Goal: Task Accomplishment & Management: Complete application form

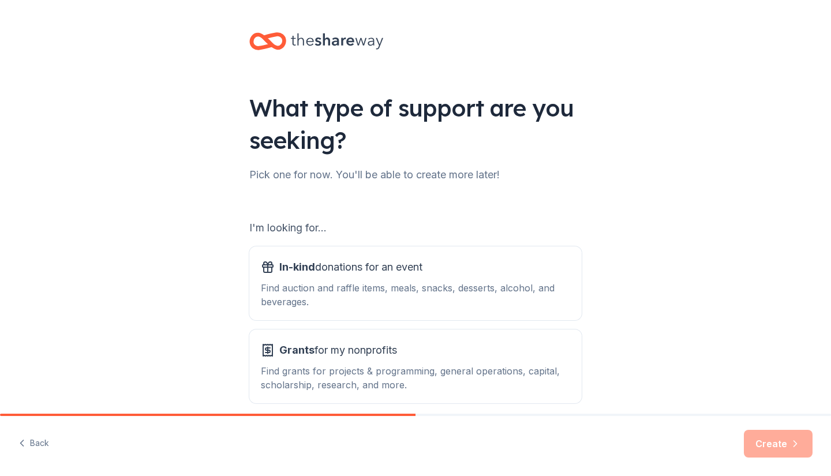
click at [284, 296] on div "Find auction and raffle items, meals, snacks, desserts, alcohol, and beverages." at bounding box center [415, 295] width 309 height 28
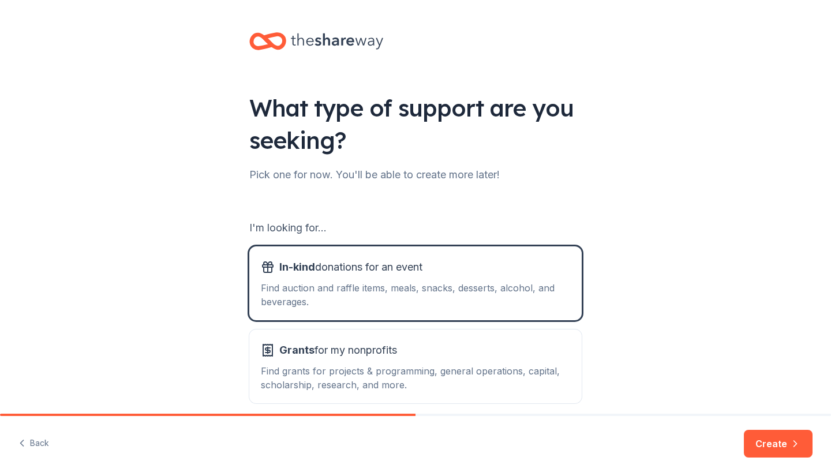
click at [763, 444] on button "Create" at bounding box center [778, 444] width 69 height 28
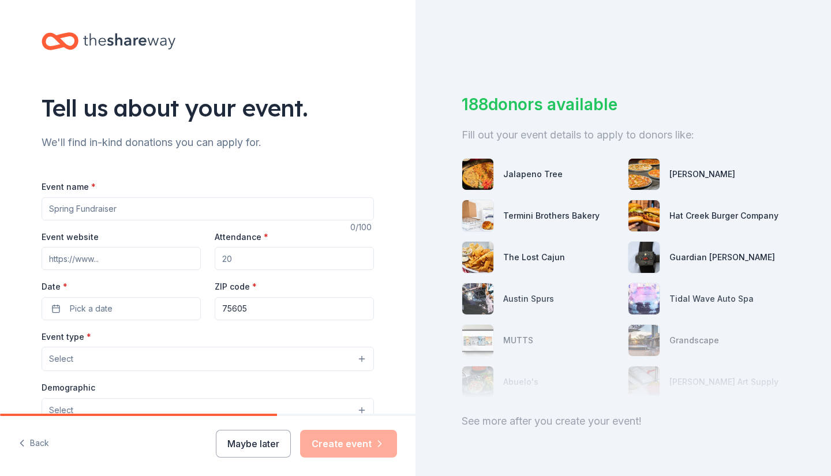
click at [253, 209] on input "Event name *" at bounding box center [208, 208] width 332 height 23
type input "Talons talgate"
click at [238, 256] on input "Attendance *" at bounding box center [294, 258] width 159 height 23
type input "60"
click at [125, 310] on button "Pick a date" at bounding box center [121, 308] width 159 height 23
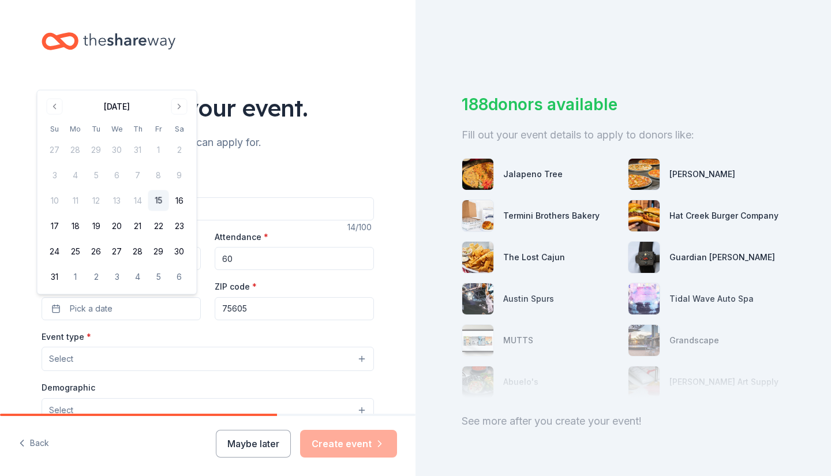
click at [184, 253] on button "30" at bounding box center [179, 251] width 21 height 21
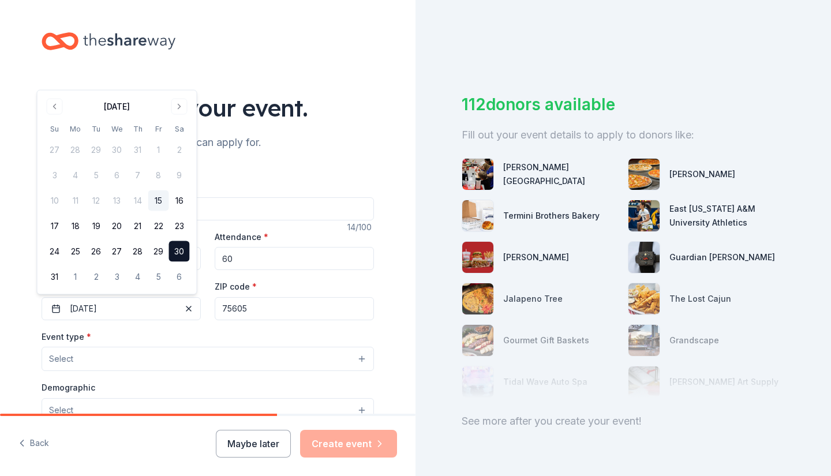
click at [178, 249] on button "30" at bounding box center [179, 251] width 21 height 21
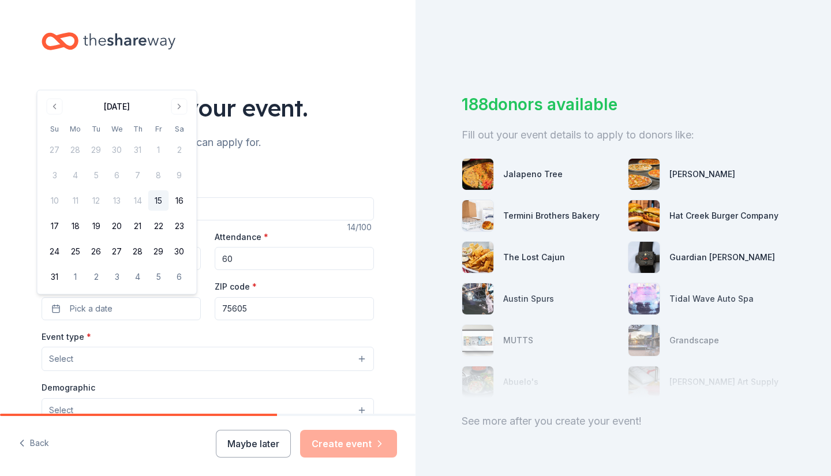
click at [180, 250] on button "30" at bounding box center [179, 251] width 21 height 21
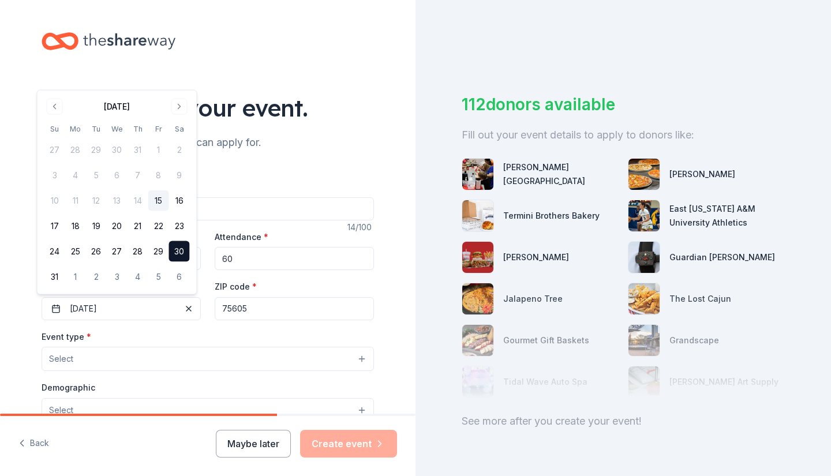
click at [245, 314] on input "75605" at bounding box center [294, 308] width 159 height 23
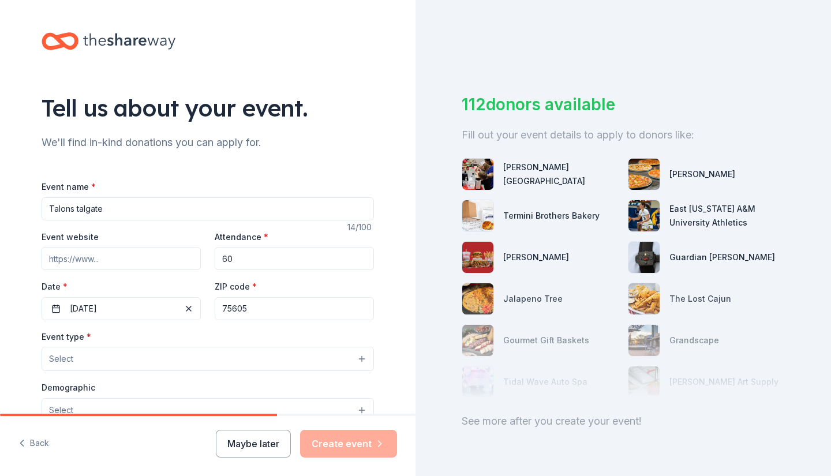
click at [221, 361] on button "Select" at bounding box center [208, 359] width 332 height 24
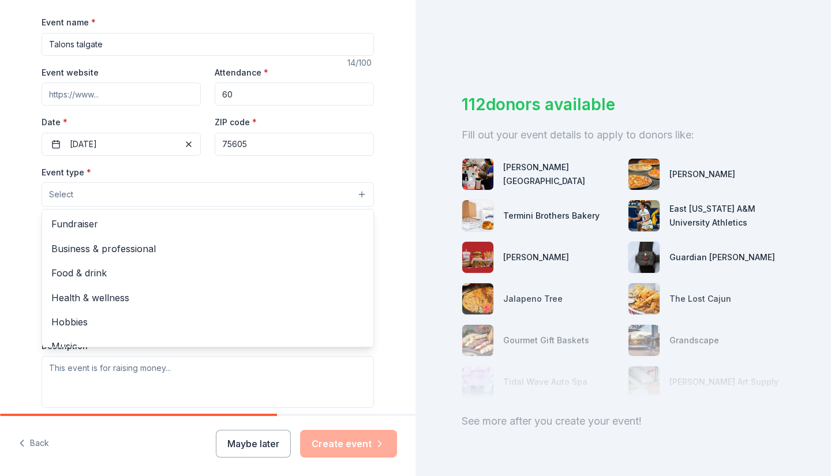
scroll to position [38, 0]
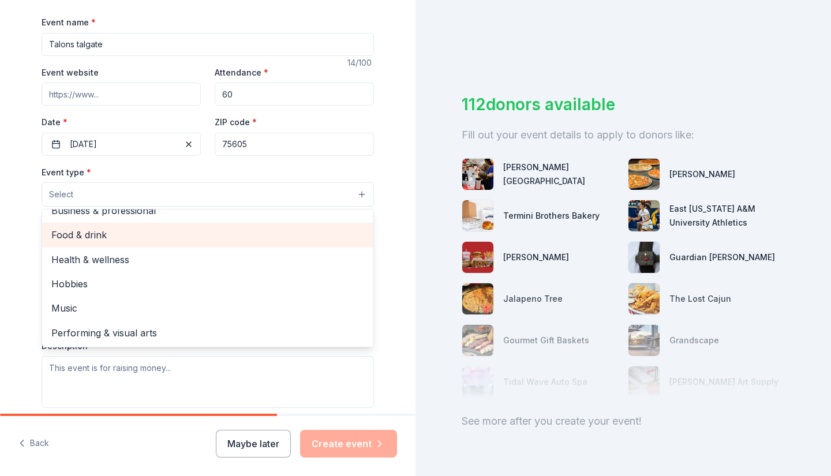
click at [164, 234] on span "Food & drink" at bounding box center [207, 234] width 313 height 15
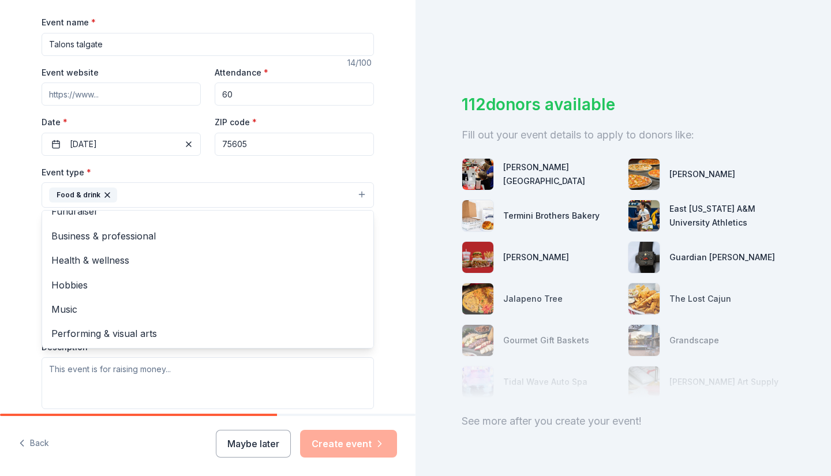
click at [383, 192] on div "Tell us about your event. We'll find in-kind donations you can apply for. Event…" at bounding box center [207, 220] width 369 height 769
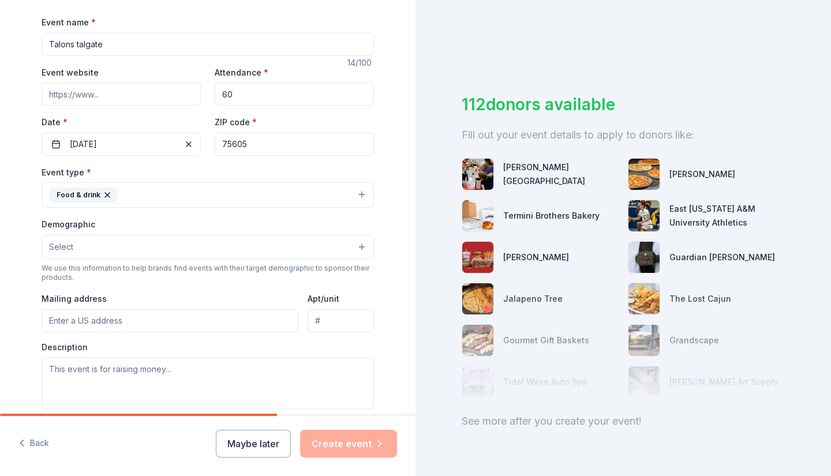
click at [290, 252] on button "Select" at bounding box center [208, 247] width 332 height 24
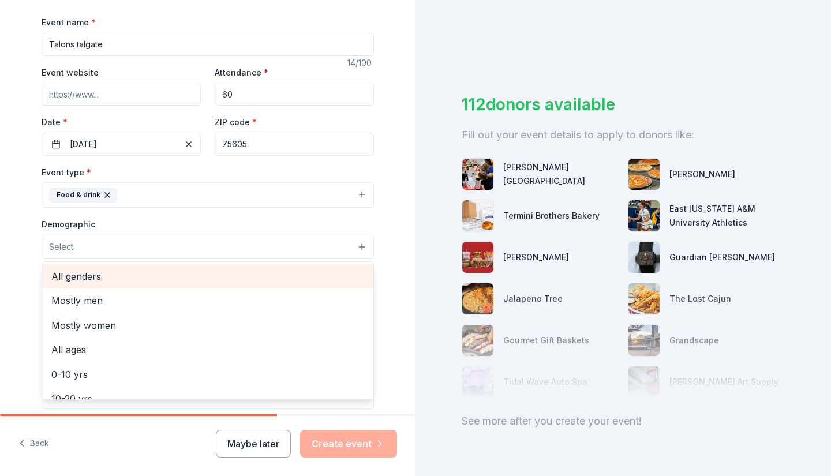
click at [296, 271] on span "All genders" at bounding box center [207, 276] width 313 height 15
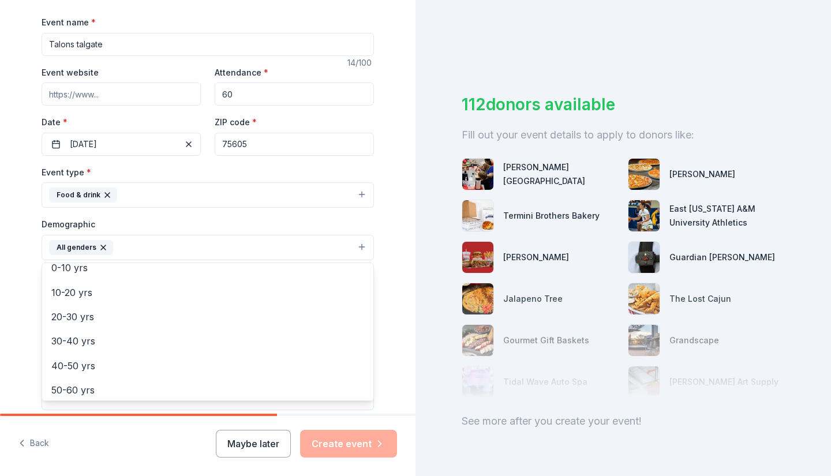
scroll to position [82, 0]
click at [193, 287] on span "10-20 yrs" at bounding box center [207, 293] width 313 height 15
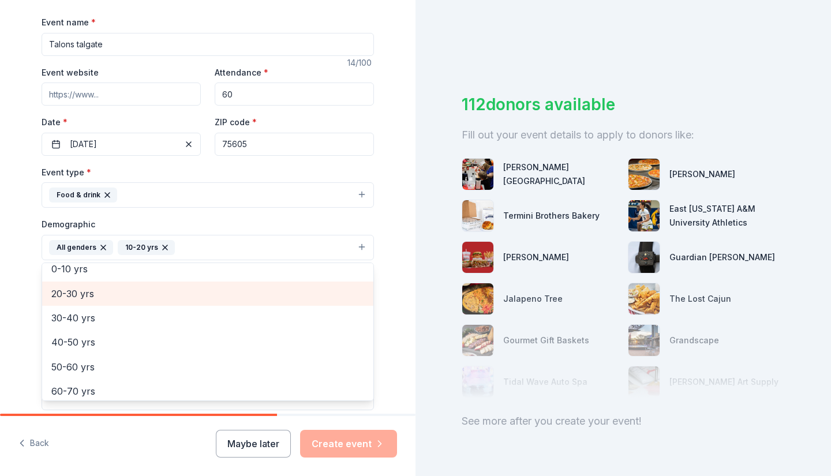
click at [193, 293] on span "20-30 yrs" at bounding box center [207, 293] width 313 height 15
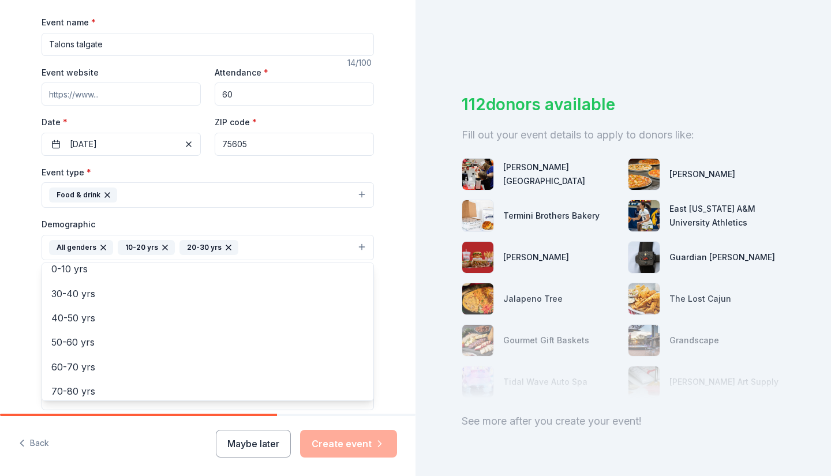
click at [391, 280] on div "Tell us about your event. We'll find in-kind donations you can apply for. Event…" at bounding box center [207, 221] width 415 height 770
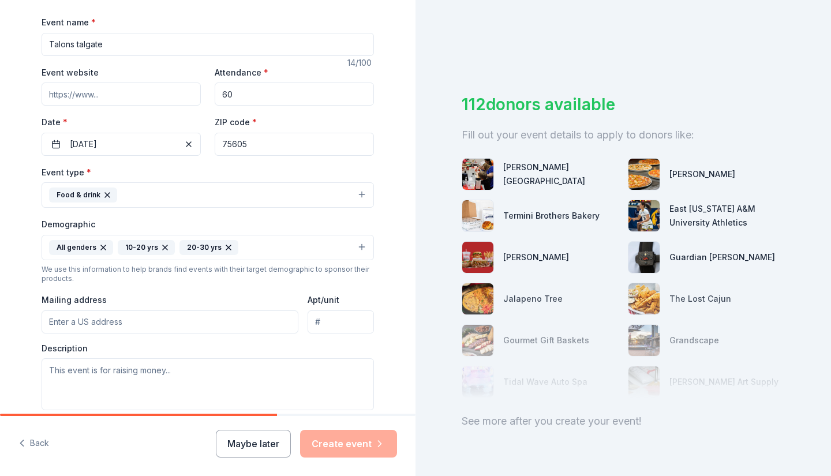
click at [267, 320] on input "Mailing address" at bounding box center [170, 321] width 257 height 23
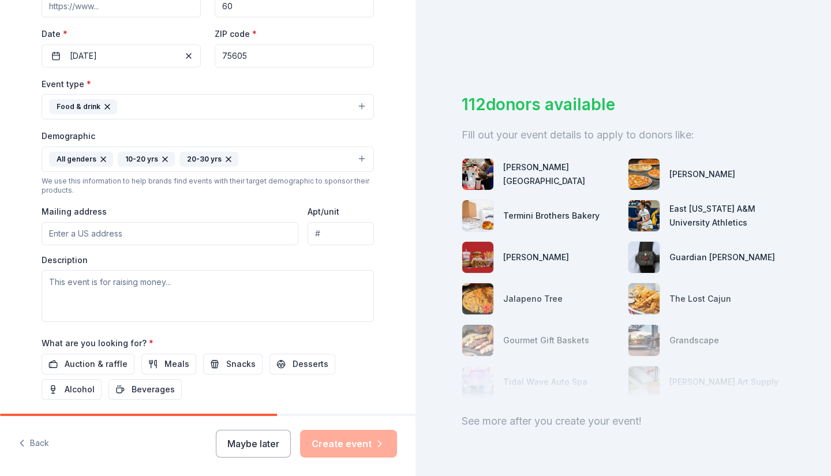
scroll to position [269, 0]
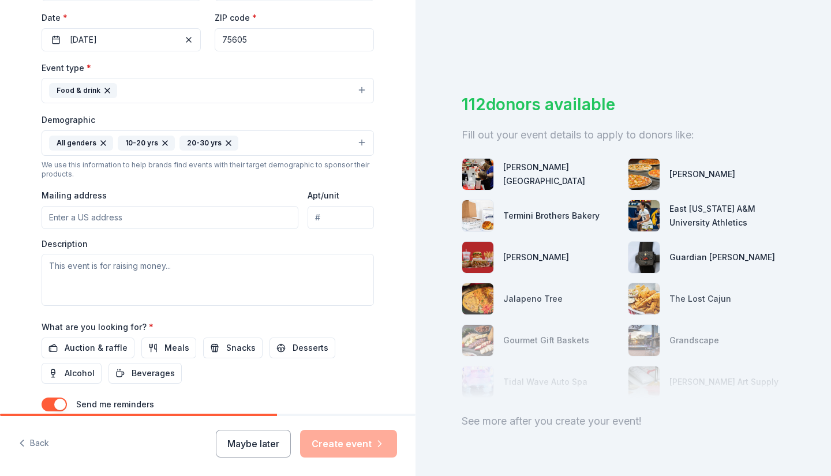
click at [328, 218] on input "Apt/unit" at bounding box center [341, 217] width 66 height 23
click at [346, 372] on div "Auction & raffle Meals Snacks Desserts Alcohol Beverages" at bounding box center [208, 361] width 332 height 46
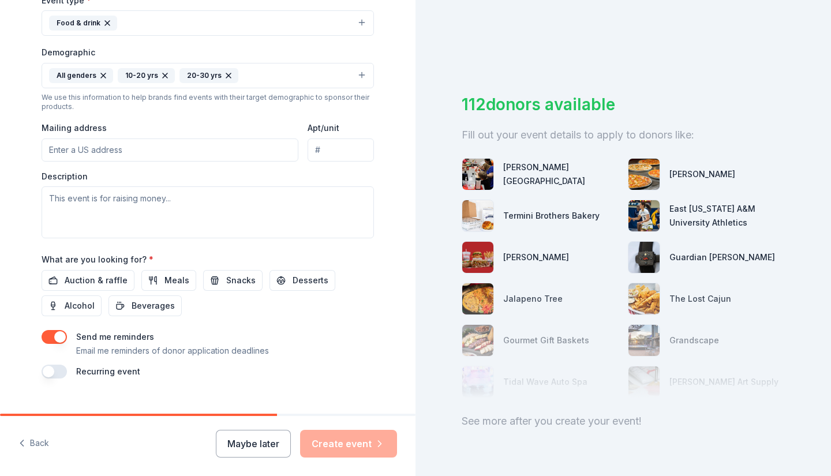
scroll to position [357, 0]
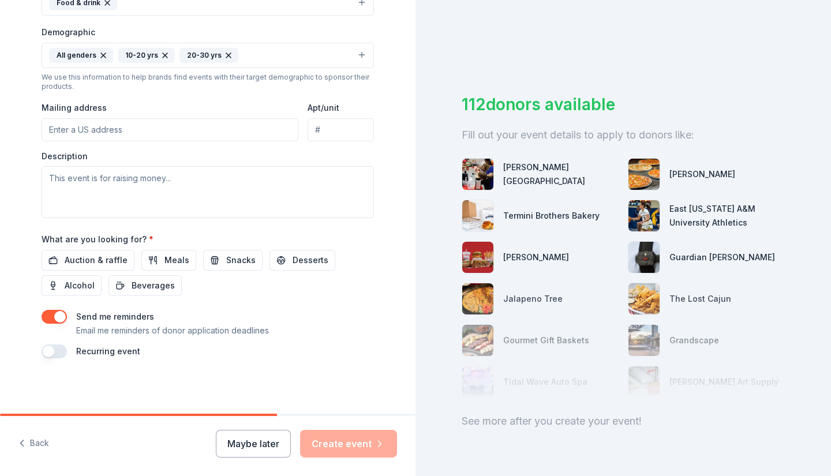
click at [172, 261] on span "Meals" at bounding box center [176, 260] width 25 height 14
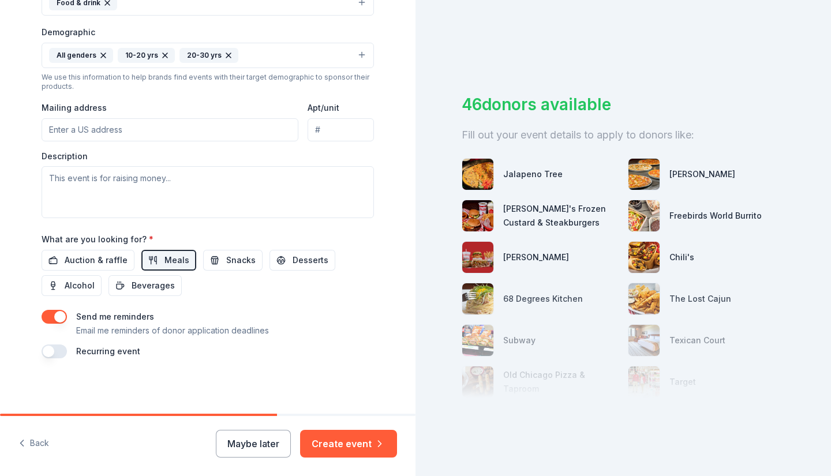
click at [226, 257] on span "Snacks" at bounding box center [240, 260] width 29 height 14
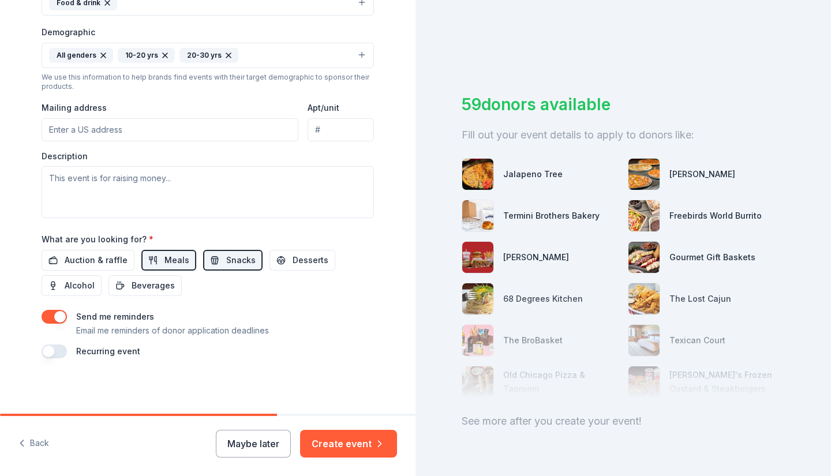
click at [153, 291] on span "Beverages" at bounding box center [153, 286] width 43 height 14
click at [272, 264] on button "Desserts" at bounding box center [302, 260] width 66 height 21
click at [55, 350] on button "button" at bounding box center [54, 351] width 25 height 14
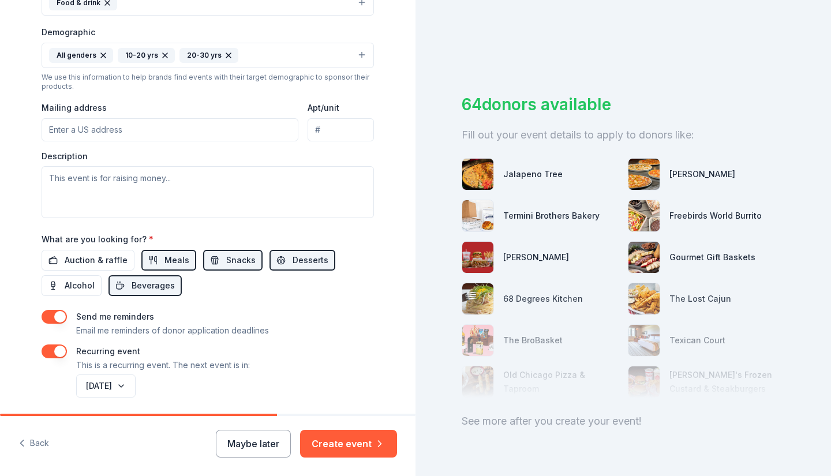
click at [106, 384] on button "August 2026" at bounding box center [105, 385] width 59 height 23
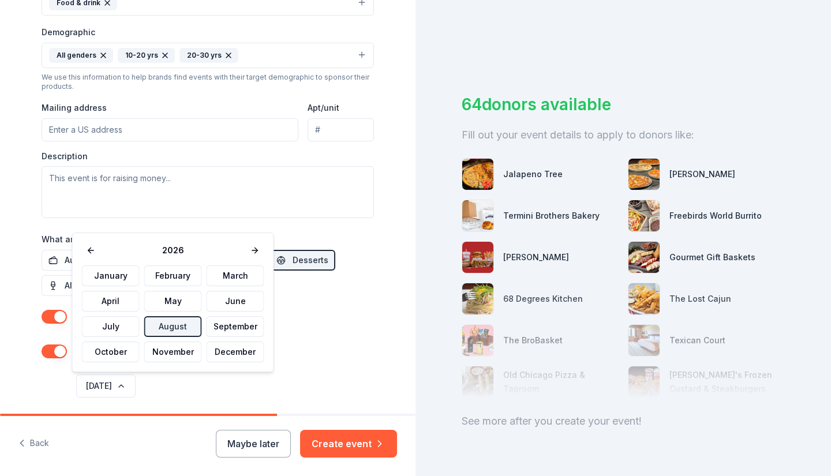
click at [106, 384] on button "August 2026" at bounding box center [105, 385] width 59 height 23
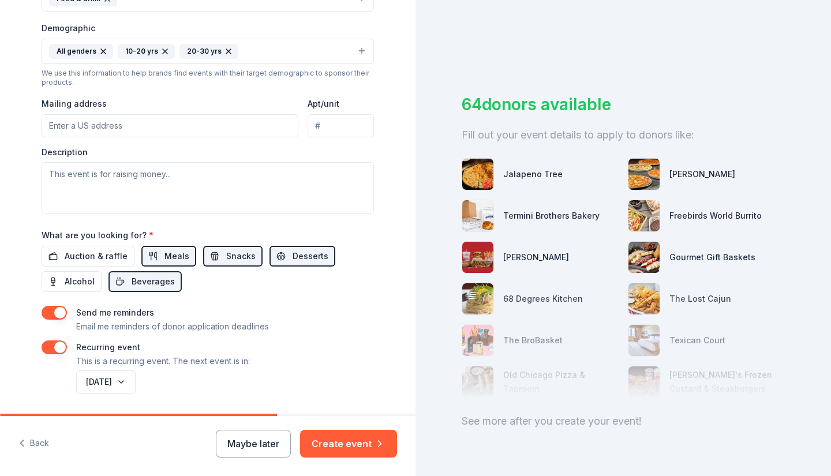
scroll to position [398, 0]
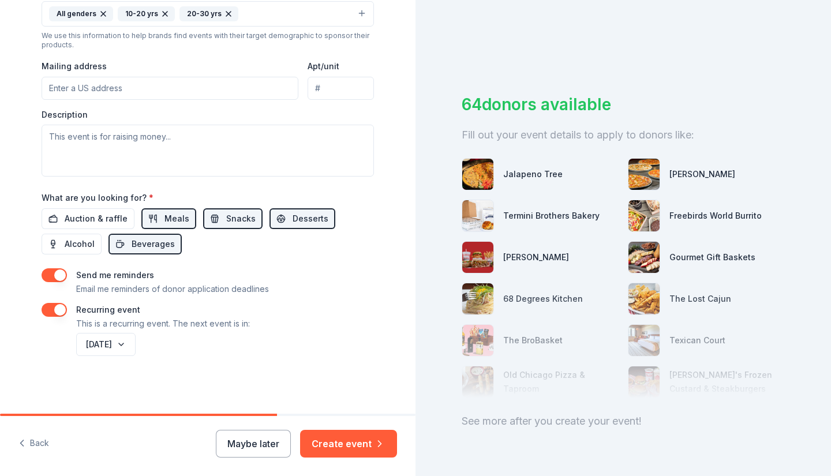
click at [121, 346] on button "August 2026" at bounding box center [105, 344] width 59 height 23
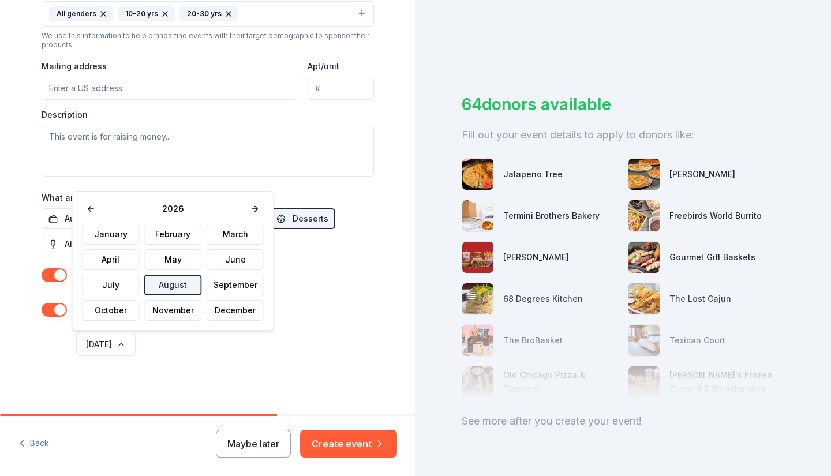
click at [221, 284] on button "September" at bounding box center [236, 285] width 58 height 21
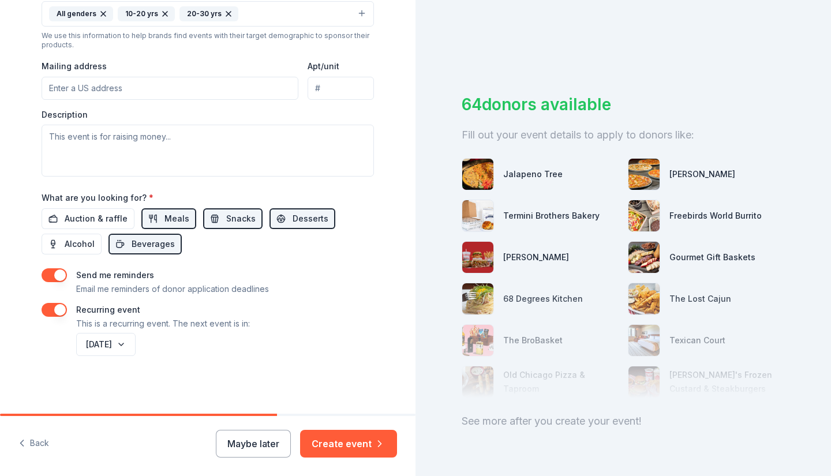
click at [136, 347] on button "September 2026" at bounding box center [105, 344] width 59 height 23
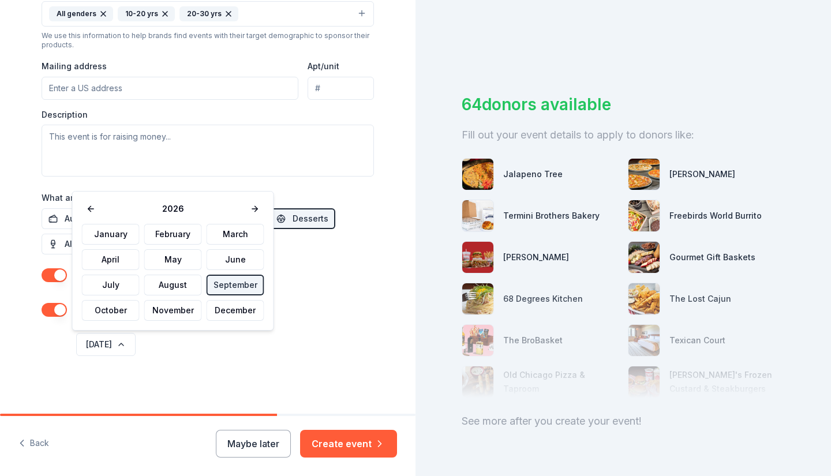
click at [89, 207] on button at bounding box center [91, 209] width 18 height 16
click at [243, 284] on button "September" at bounding box center [236, 285] width 58 height 21
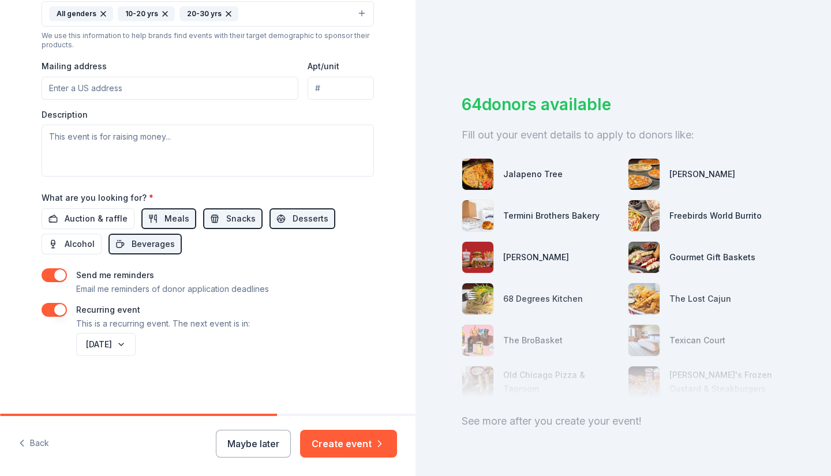
click at [350, 448] on button "Create event" at bounding box center [348, 444] width 97 height 28
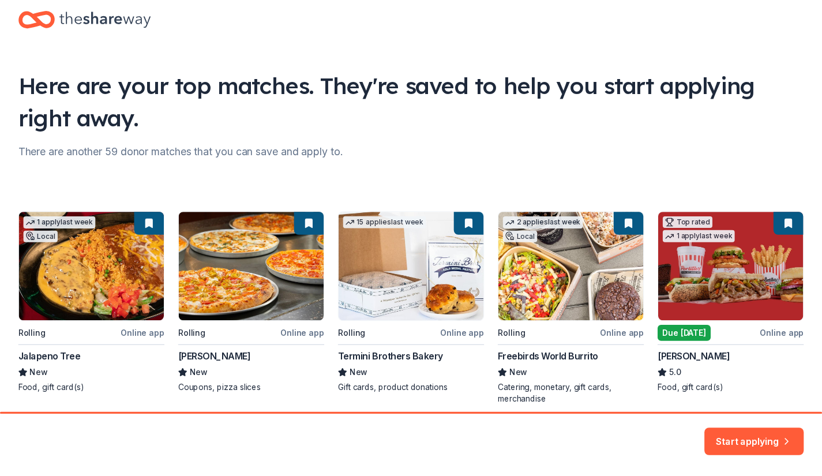
scroll to position [72, 0]
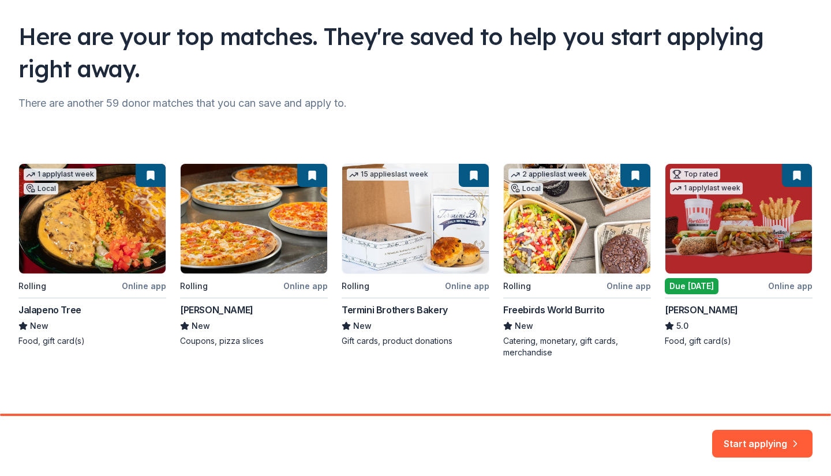
click at [770, 443] on button "Start applying" at bounding box center [762, 437] width 100 height 28
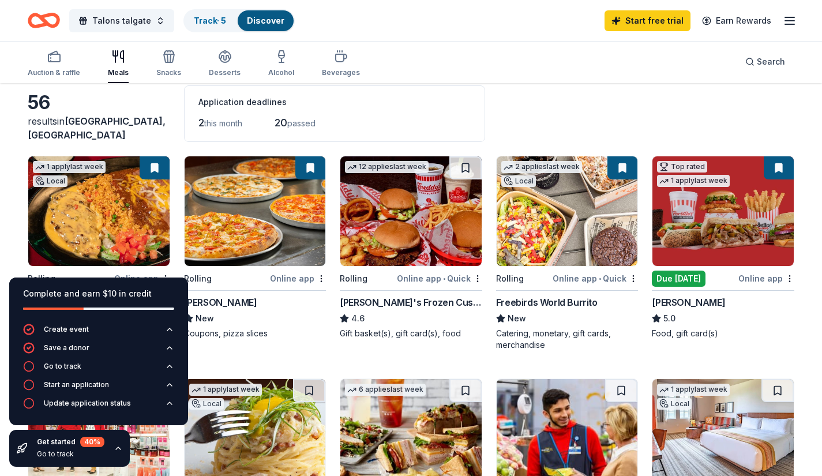
scroll to position [80, 0]
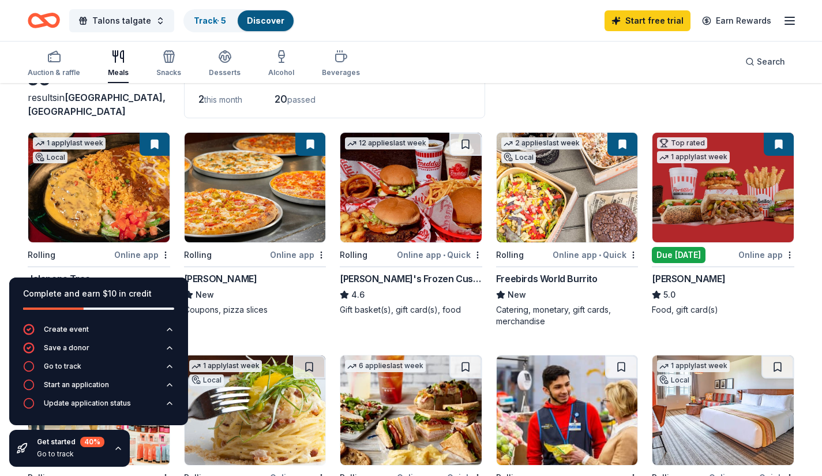
click at [239, 189] on img at bounding box center [255, 188] width 141 height 110
click at [118, 449] on icon "button" at bounding box center [118, 448] width 9 height 9
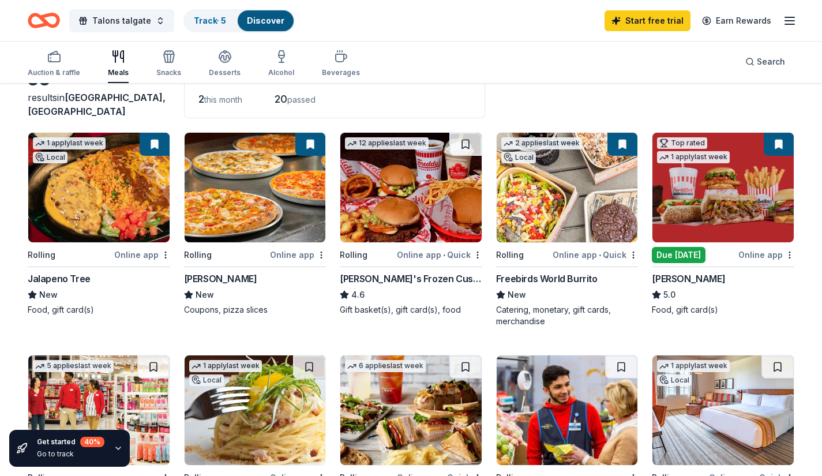
click at [428, 216] on img at bounding box center [410, 188] width 141 height 110
click at [593, 222] on img at bounding box center [567, 188] width 141 height 110
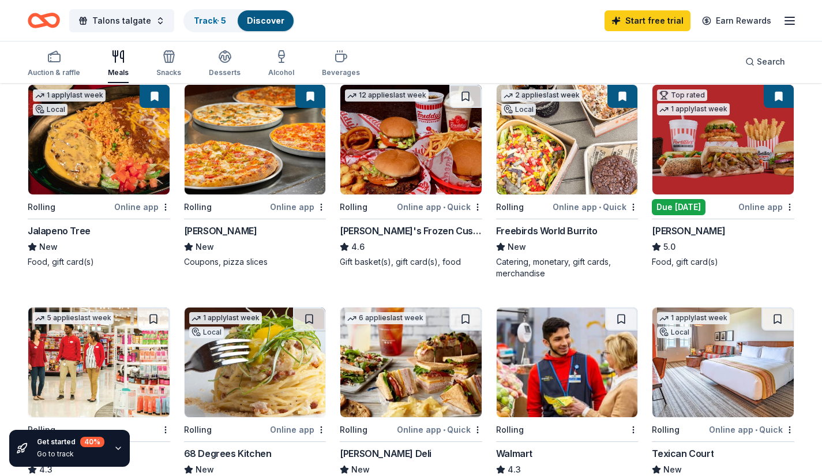
scroll to position [135, 0]
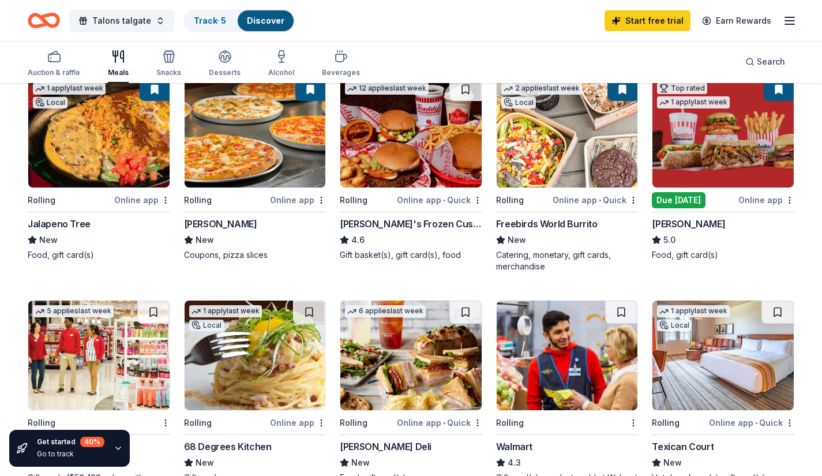
click at [721, 162] on img at bounding box center [723, 133] width 141 height 110
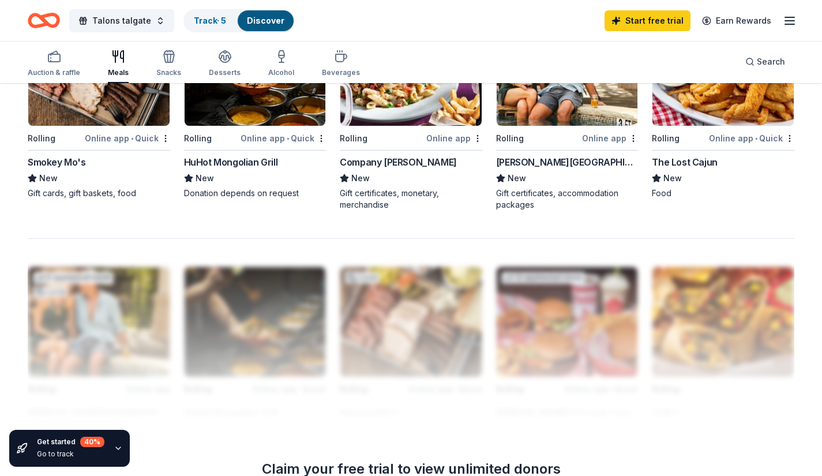
scroll to position [854, 0]
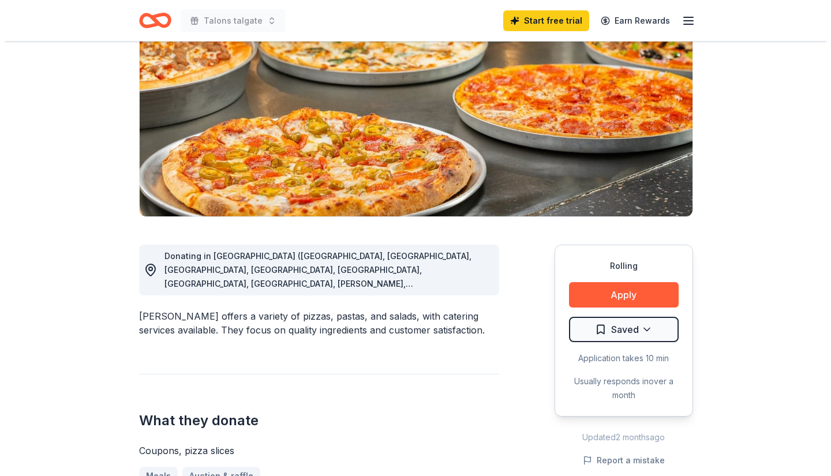
scroll to position [137, 0]
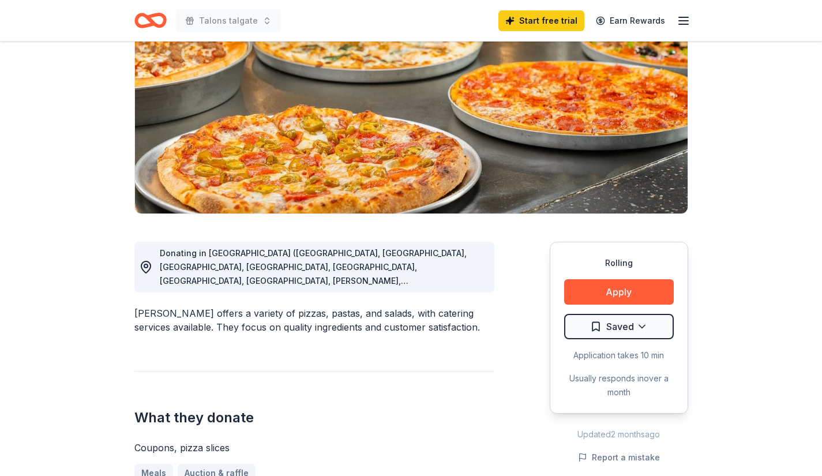
click at [604, 293] on button "Apply" at bounding box center [619, 291] width 110 height 25
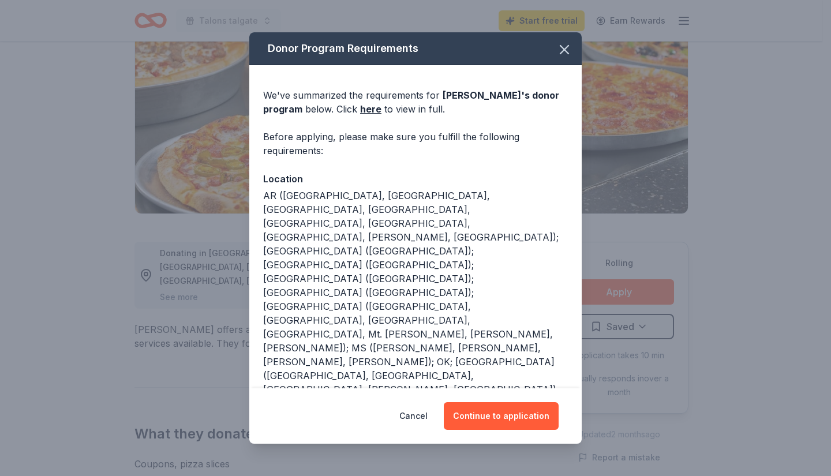
click at [492, 419] on button "Continue to application" at bounding box center [501, 416] width 115 height 28
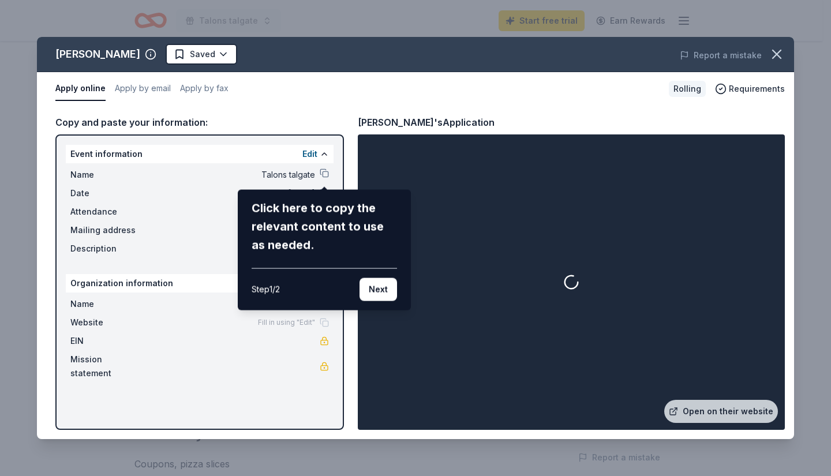
click at [776, 54] on icon "button" at bounding box center [777, 54] width 8 height 8
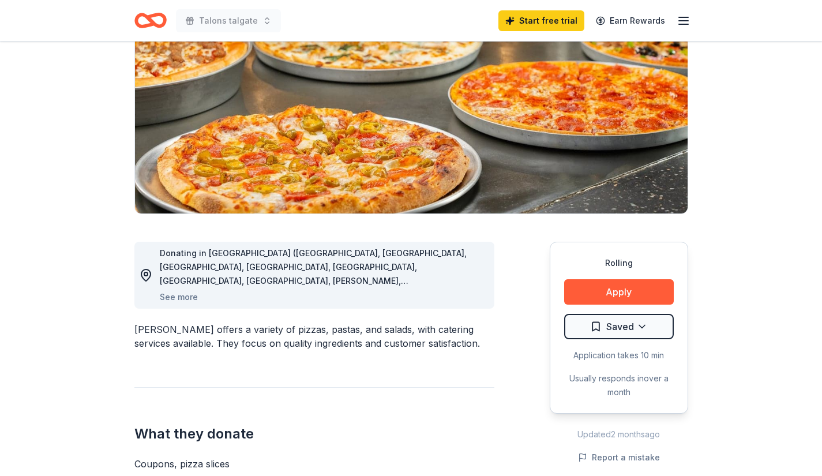
click at [628, 294] on button "Apply" at bounding box center [619, 291] width 110 height 25
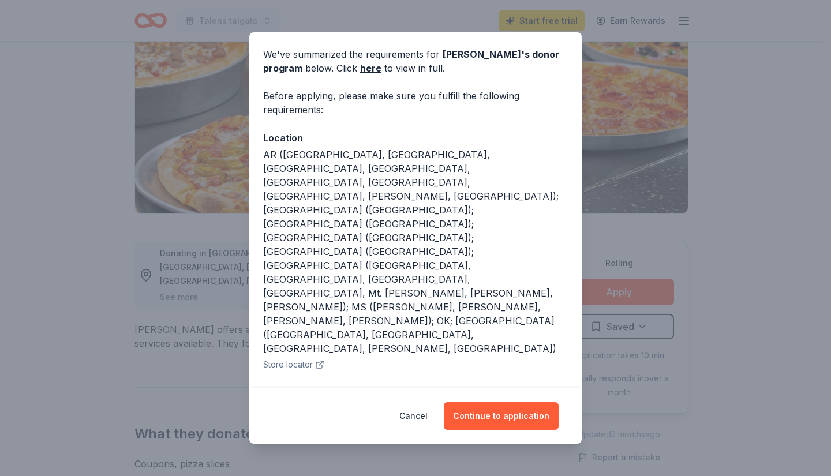
scroll to position [51, 0]
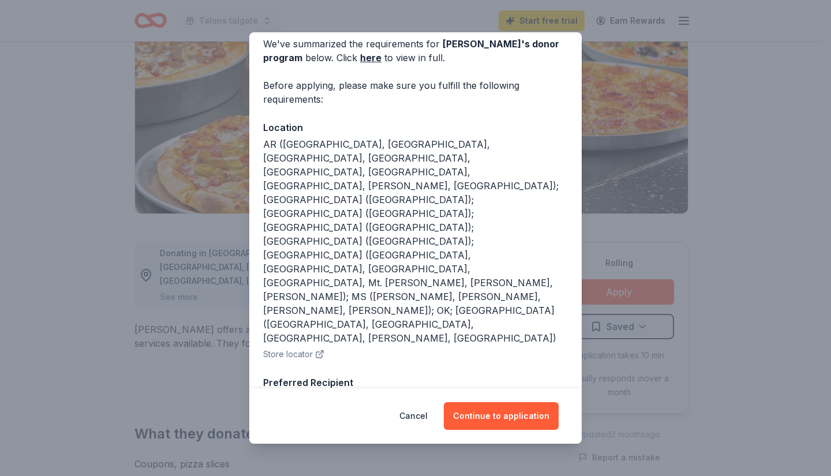
click at [506, 419] on button "Continue to application" at bounding box center [501, 416] width 115 height 28
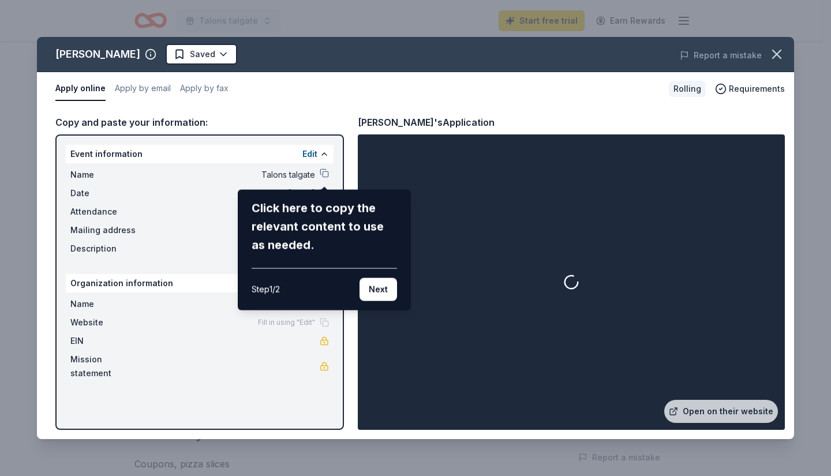
click at [376, 290] on button "Next" at bounding box center [378, 289] width 38 height 23
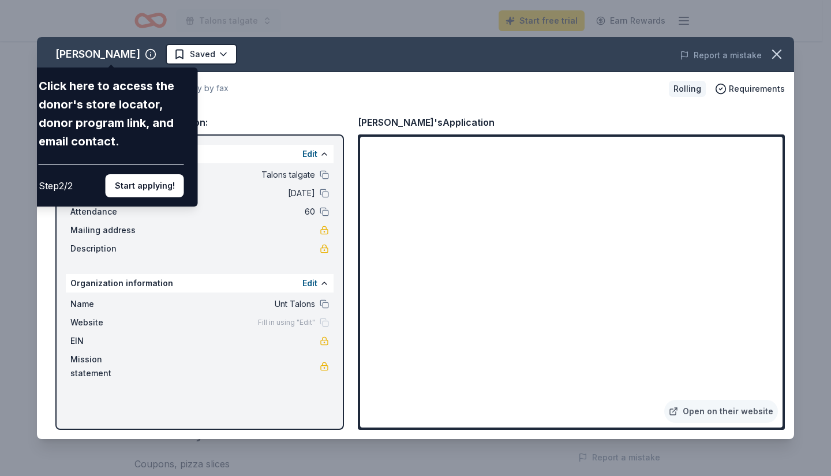
click at [163, 188] on button "Start applying!" at bounding box center [145, 185] width 78 height 23
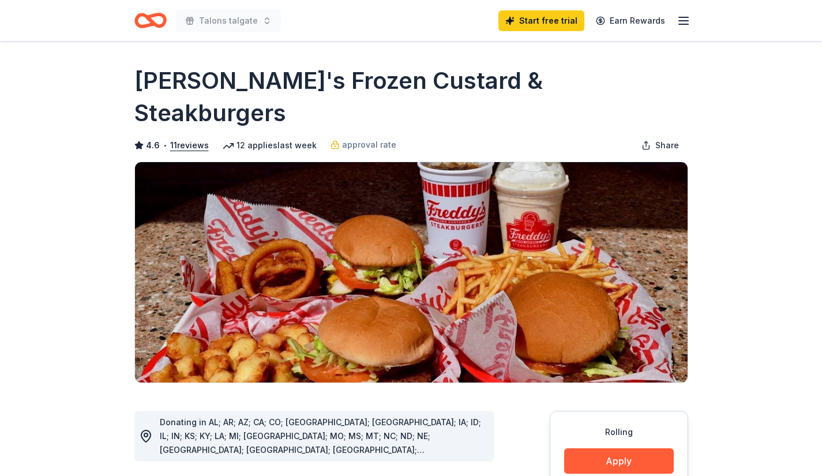
click at [588, 448] on button "Apply" at bounding box center [619, 460] width 110 height 25
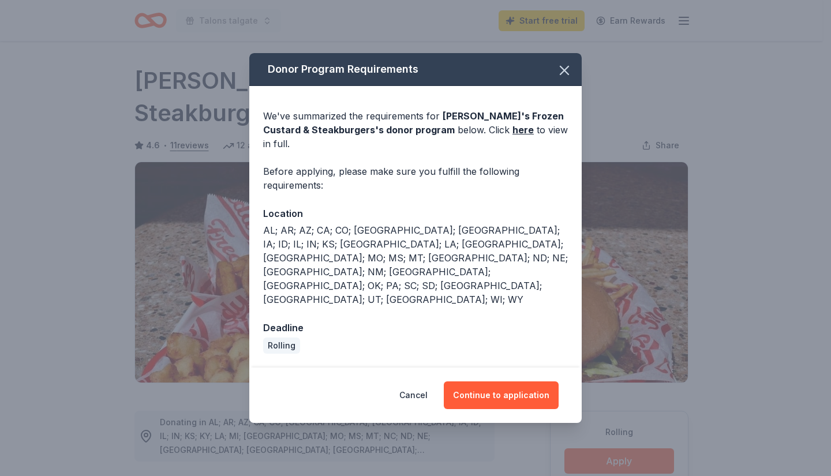
click at [515, 381] on button "Continue to application" at bounding box center [501, 395] width 115 height 28
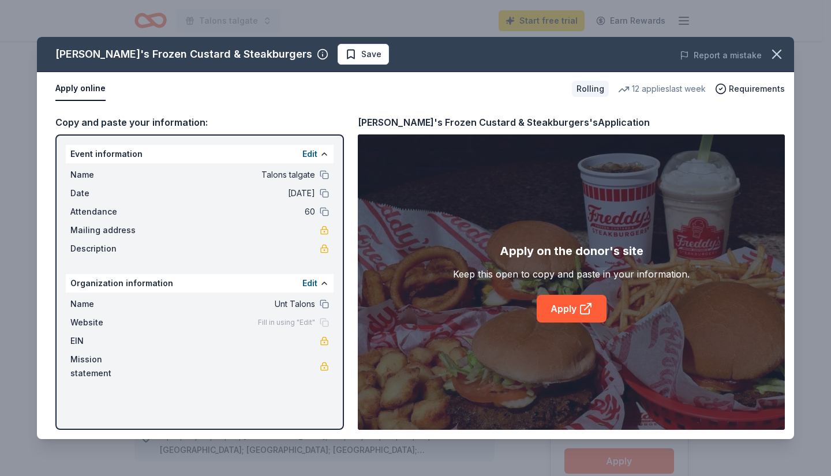
click at [581, 310] on icon at bounding box center [586, 309] width 14 height 14
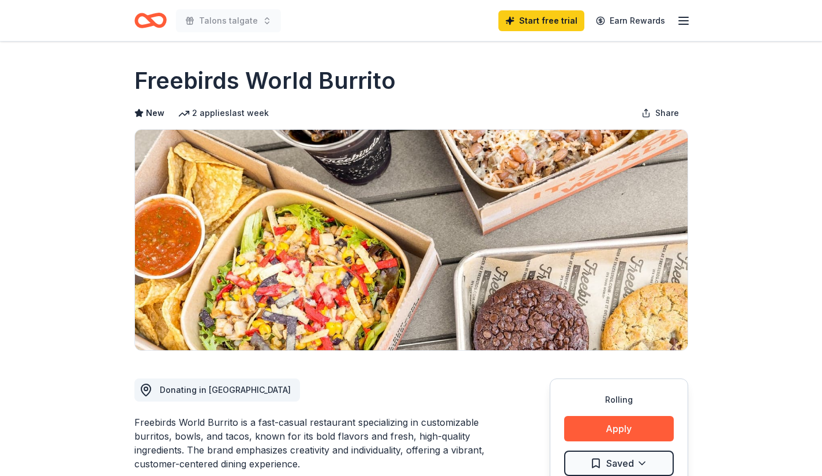
click at [617, 429] on button "Apply" at bounding box center [619, 428] width 110 height 25
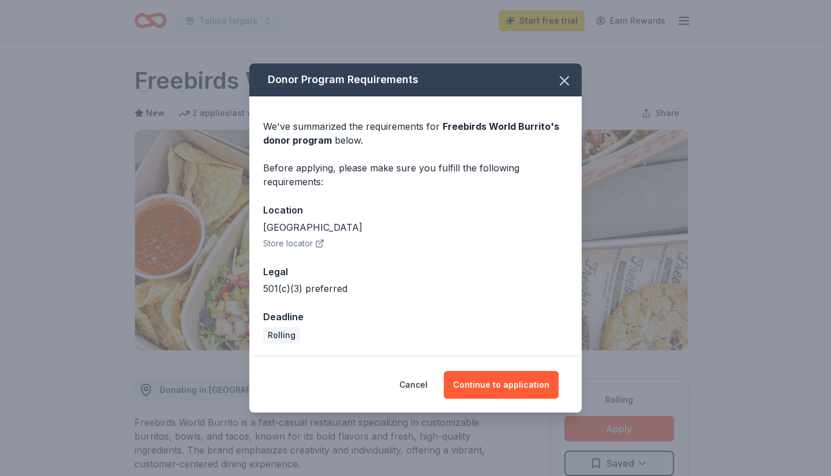
click at [500, 383] on button "Continue to application" at bounding box center [501, 385] width 115 height 28
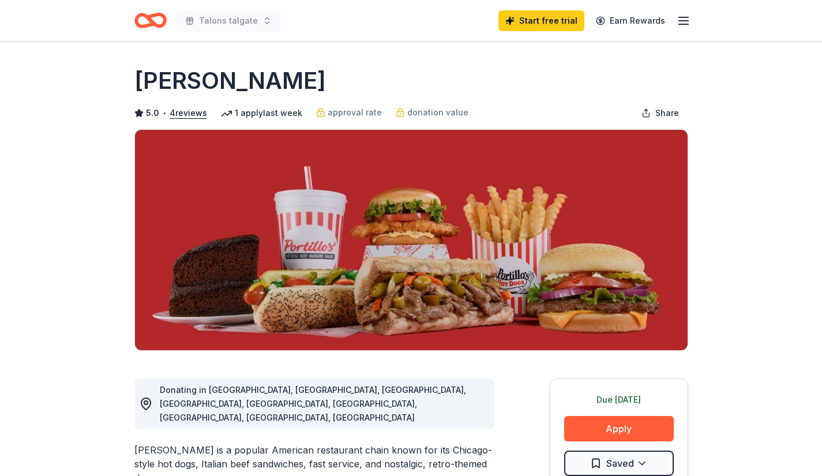
click at [610, 427] on button "Apply" at bounding box center [619, 428] width 110 height 25
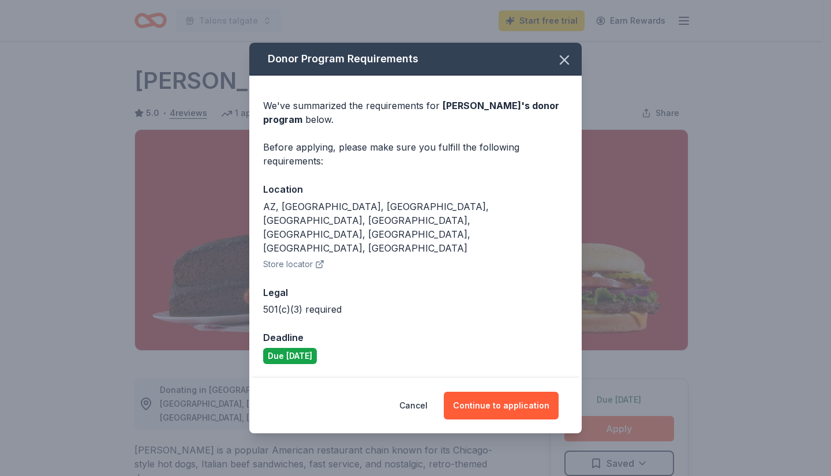
click at [511, 392] on button "Continue to application" at bounding box center [501, 406] width 115 height 28
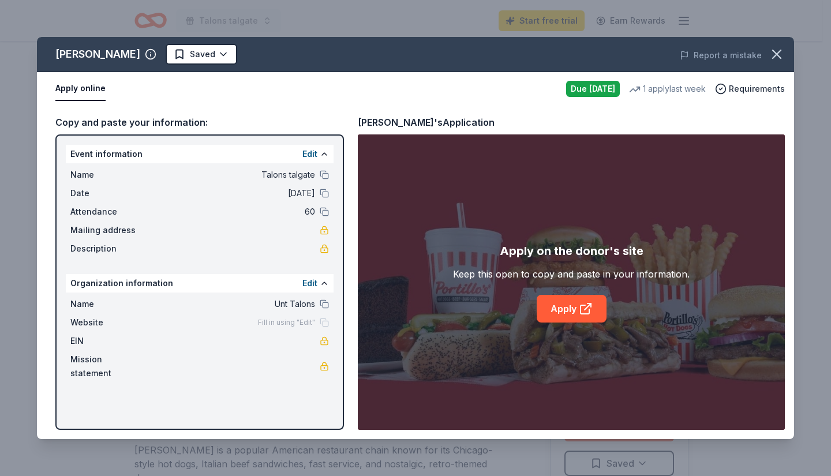
click at [570, 312] on link "Apply" at bounding box center [572, 309] width 70 height 28
